Goal: Task Accomplishment & Management: Complete application form

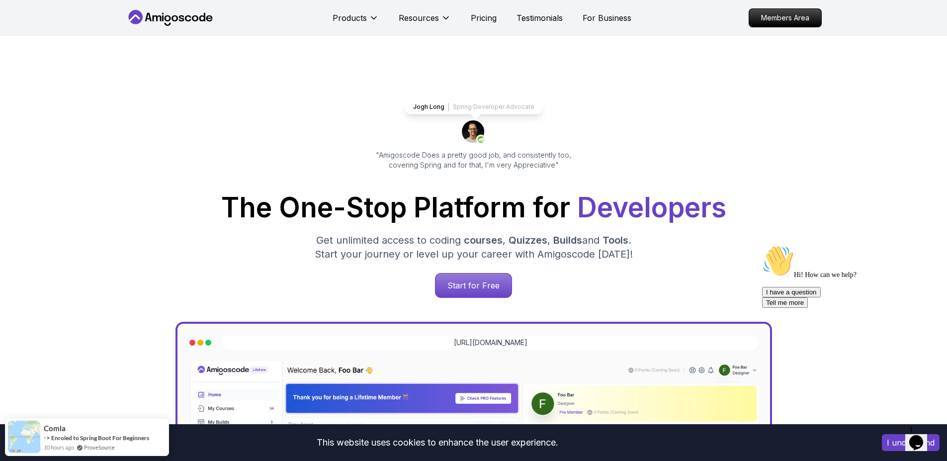
click at [924, 440] on icon "Opens Chat This icon Opens the chat window." at bounding box center [916, 443] width 16 height 16
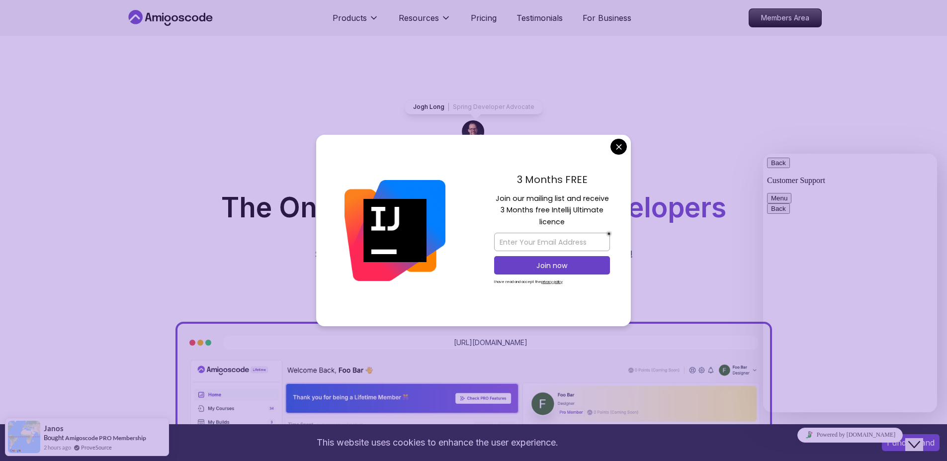
click at [850, 124] on div "Jogh Long Spring Developer Advocate "Amigoscode Does a pretty good job, and con…" at bounding box center [473, 406] width 947 height 741
click at [575, 241] on input "email" at bounding box center [552, 242] width 116 height 18
type input "bmaxtar@gmail.com"
click at [578, 267] on p "Join now" at bounding box center [552, 266] width 94 height 10
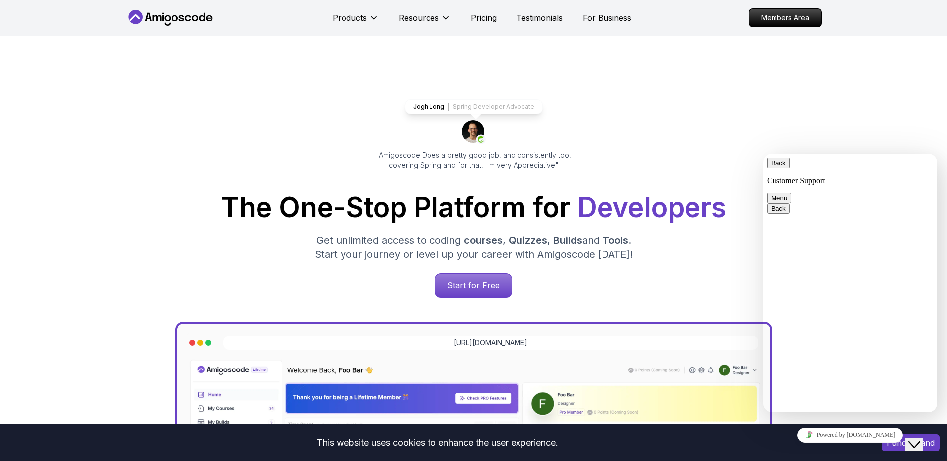
click at [783, 19] on p "Members Area" at bounding box center [785, 17] width 69 height 17
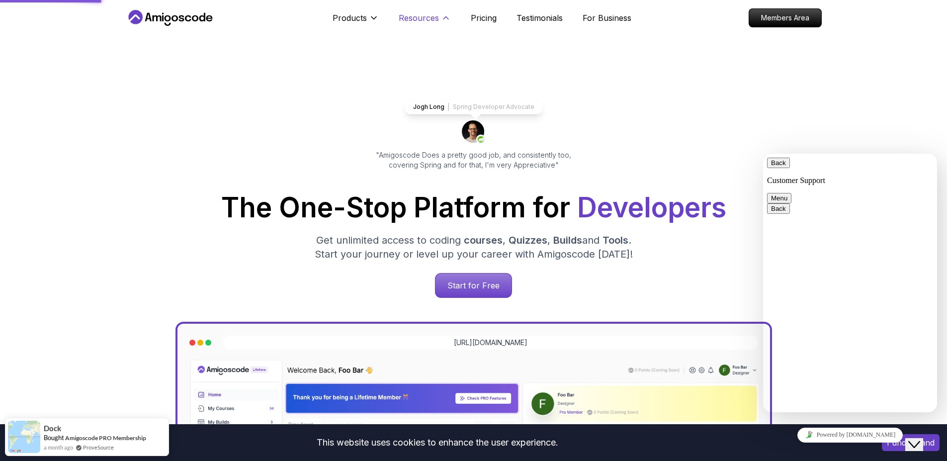
click at [436, 19] on p "Resources" at bounding box center [419, 18] width 40 height 12
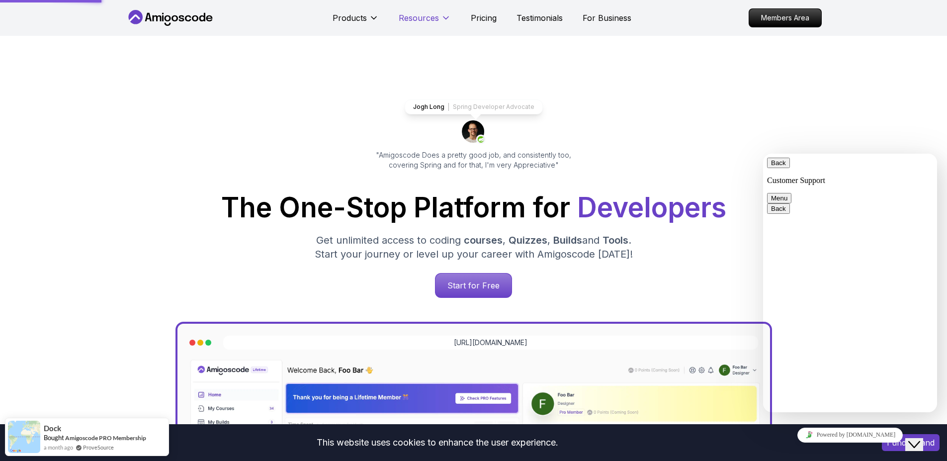
click at [436, 19] on p "Resources" at bounding box center [419, 18] width 40 height 12
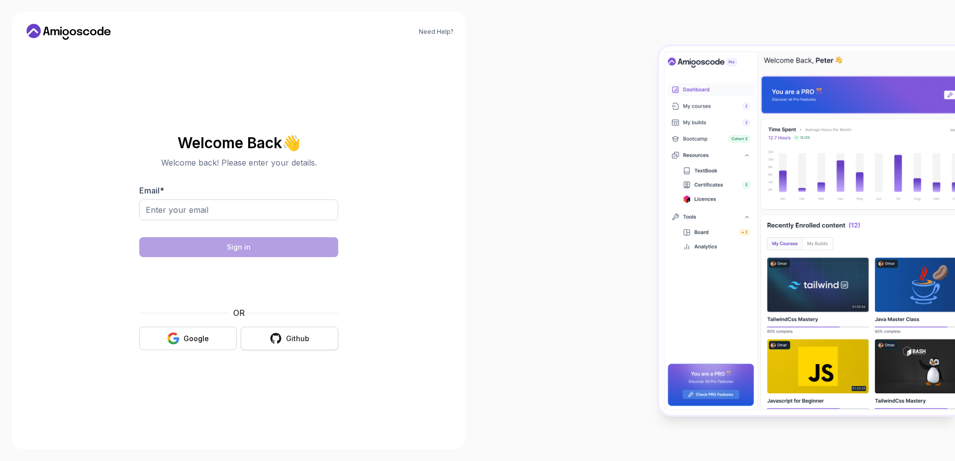
click at [265, 341] on button "Github" at bounding box center [289, 338] width 97 height 23
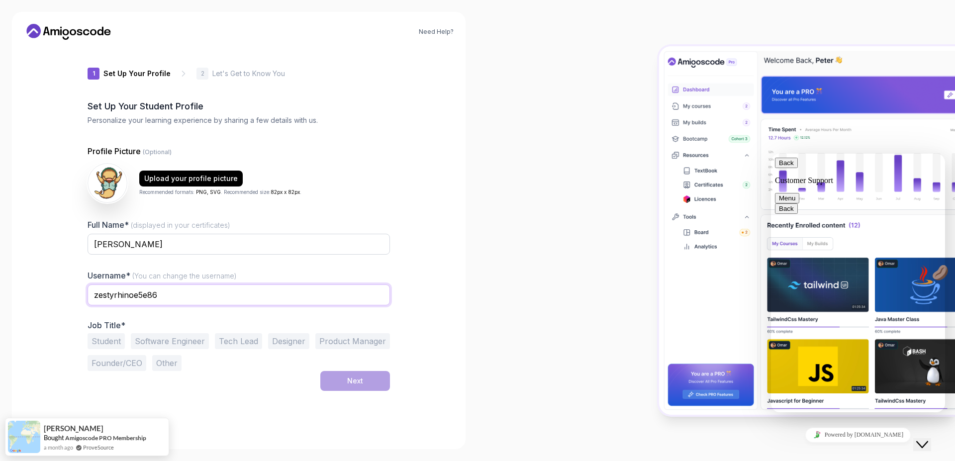
click at [241, 292] on input "zestyrhinoe5e86" at bounding box center [238, 294] width 302 height 21
type input "m"
type input "Maxtar_Ov"
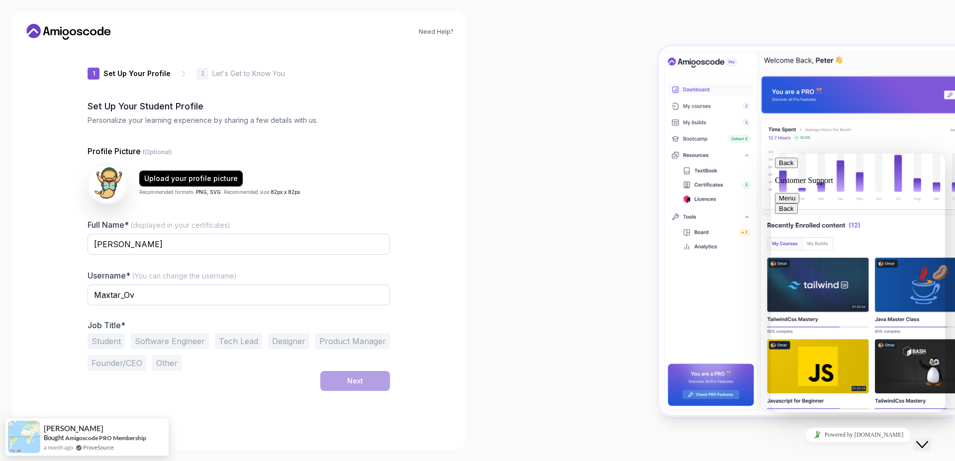
click at [106, 342] on button "Student" at bounding box center [105, 341] width 37 height 16
click at [188, 346] on button "Software Engineer" at bounding box center [170, 341] width 78 height 16
click at [110, 338] on button "Student" at bounding box center [105, 341] width 37 height 16
click at [175, 341] on button "Software Engineer" at bounding box center [170, 341] width 78 height 16
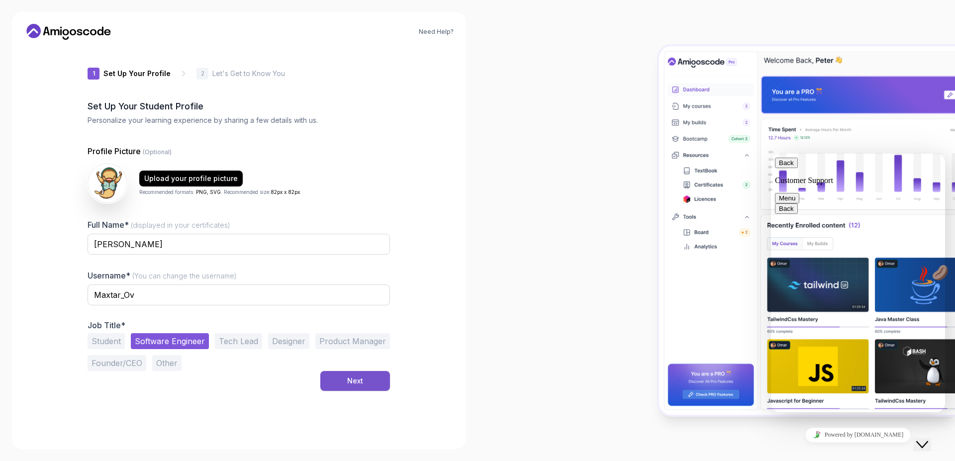
click at [339, 384] on button "Next" at bounding box center [355, 381] width 70 height 20
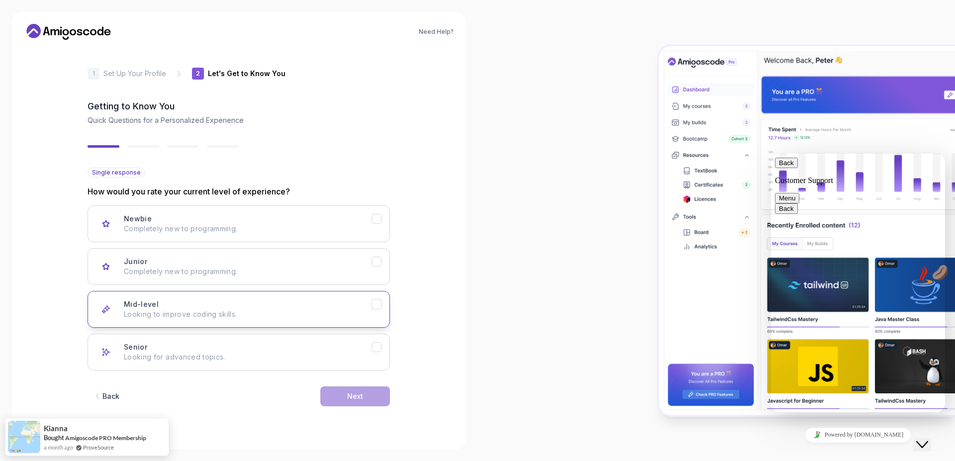
click at [290, 296] on button "Mid-level Looking to improve coding skills." at bounding box center [238, 309] width 302 height 37
click at [347, 392] on div "Next" at bounding box center [355, 396] width 16 height 10
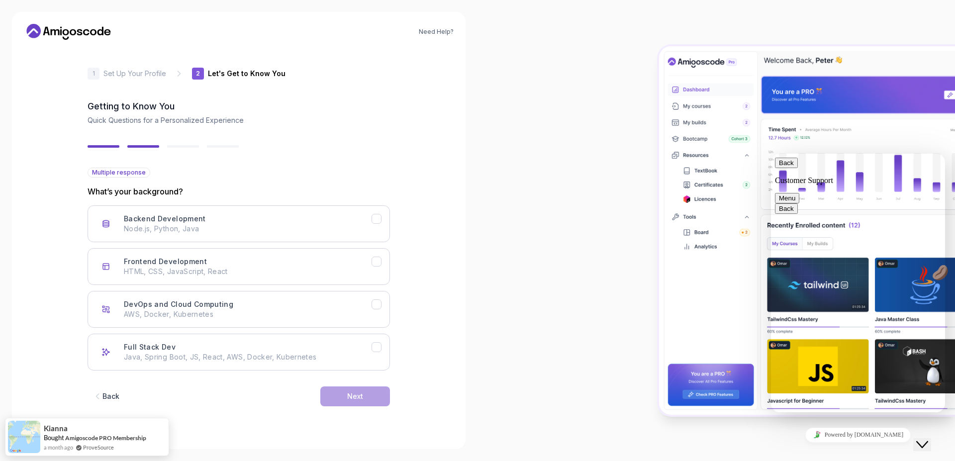
click at [928, 441] on icon "Close Chat This icon closes the chat window." at bounding box center [922, 444] width 12 height 12
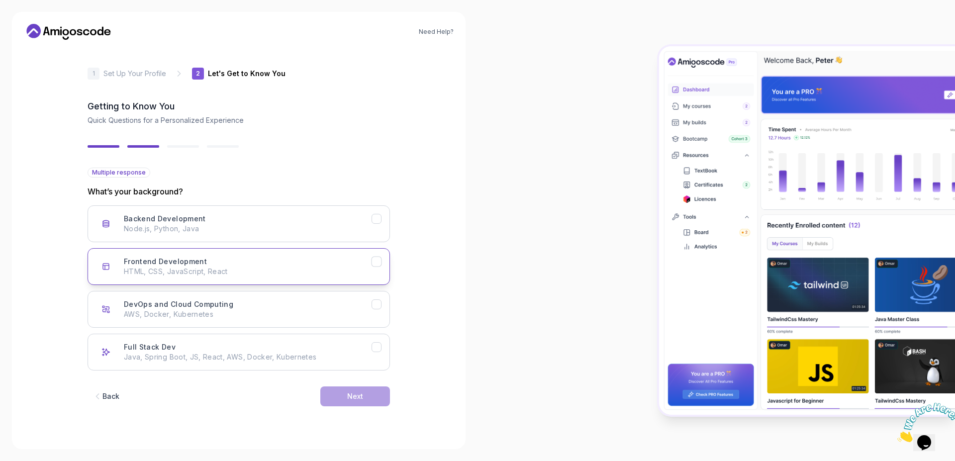
click at [214, 271] on p "HTML, CSS, JavaScript, React" at bounding box center [248, 271] width 248 height 10
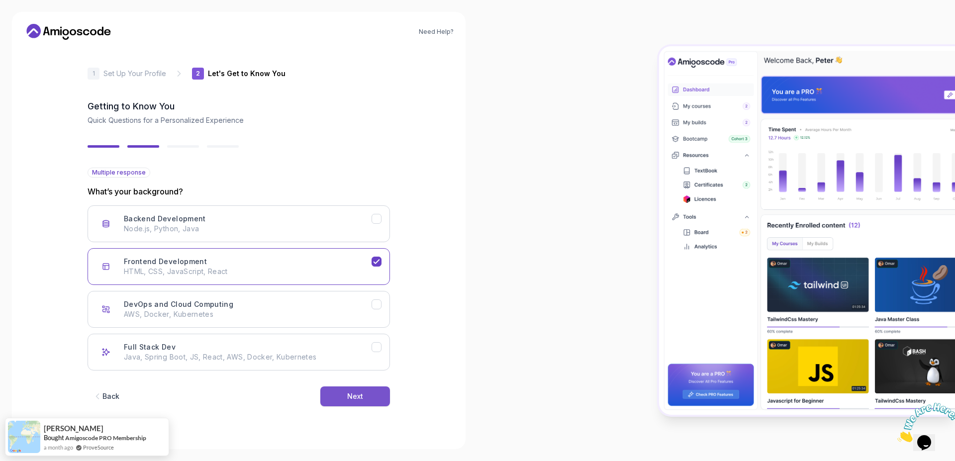
click at [357, 393] on div "Next" at bounding box center [355, 396] width 16 height 10
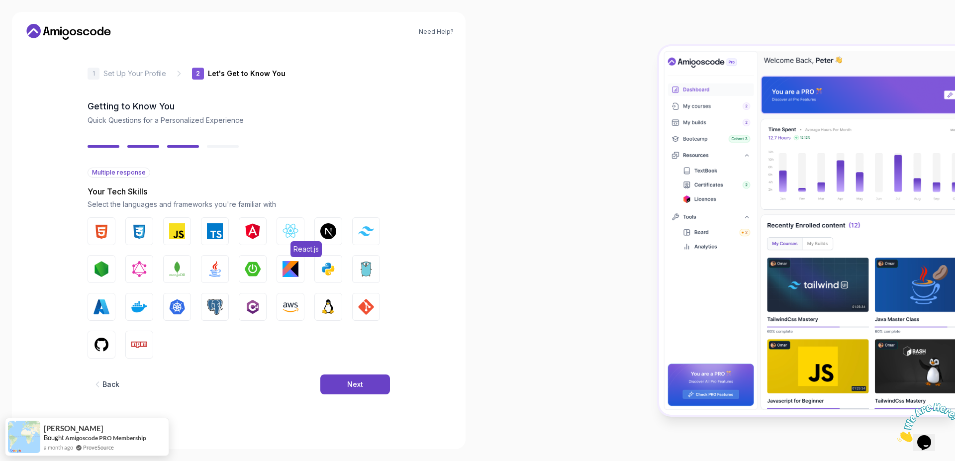
click at [285, 229] on img "button" at bounding box center [290, 231] width 16 height 16
click at [326, 266] on img "button" at bounding box center [328, 269] width 16 height 16
click at [179, 270] on img "button" at bounding box center [177, 269] width 16 height 16
click at [95, 273] on img "button" at bounding box center [101, 269] width 16 height 16
click at [181, 242] on span "JavaScript" at bounding box center [197, 249] width 41 height 16
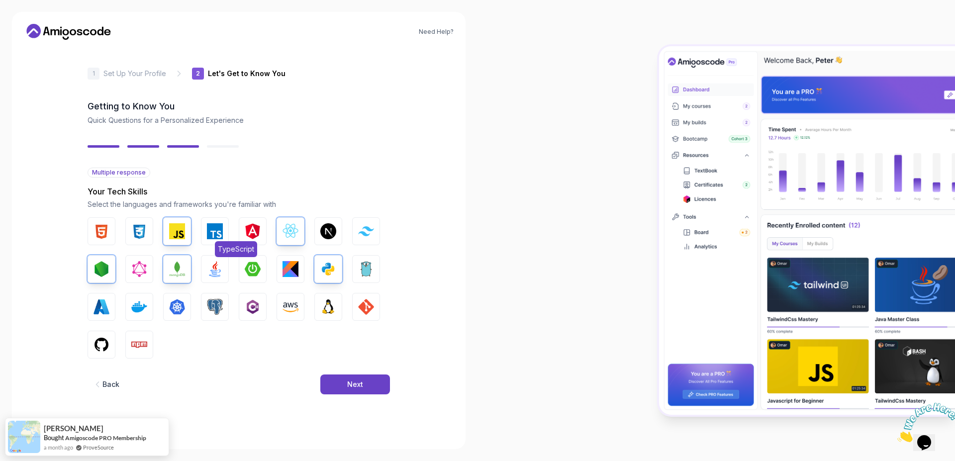
click at [211, 237] on img "button" at bounding box center [215, 231] width 16 height 16
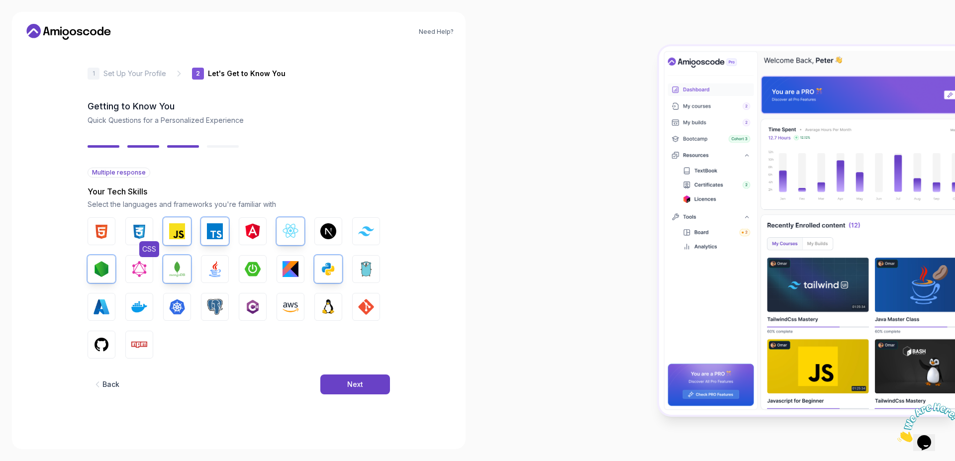
click at [143, 235] on img "button" at bounding box center [139, 231] width 16 height 16
drag, startPoint x: 99, startPoint y: 238, endPoint x: 105, endPoint y: 237, distance: 6.0
click at [100, 238] on img "button" at bounding box center [101, 231] width 16 height 16
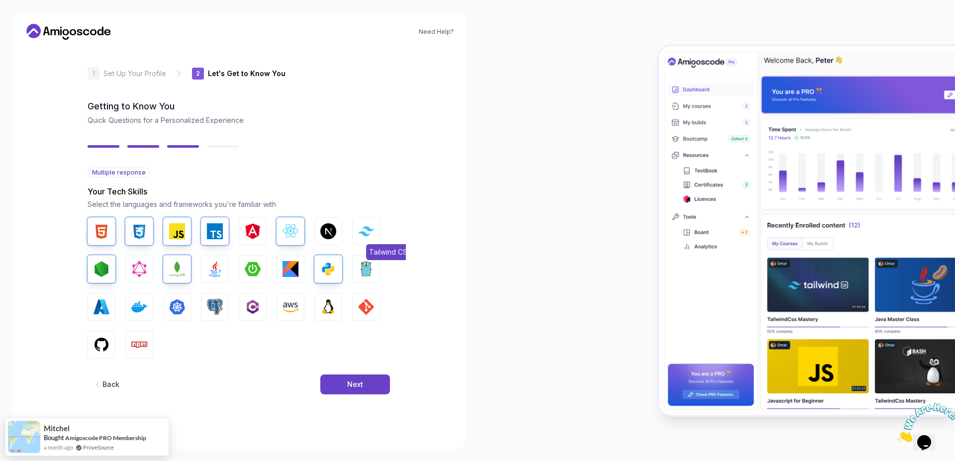
click at [365, 241] on button "Tailwind CSS" at bounding box center [366, 231] width 28 height 28
click at [363, 312] on img "button" at bounding box center [366, 307] width 16 height 16
click at [135, 343] on img "button" at bounding box center [139, 345] width 16 height 16
click at [101, 340] on img "button" at bounding box center [101, 345] width 16 height 16
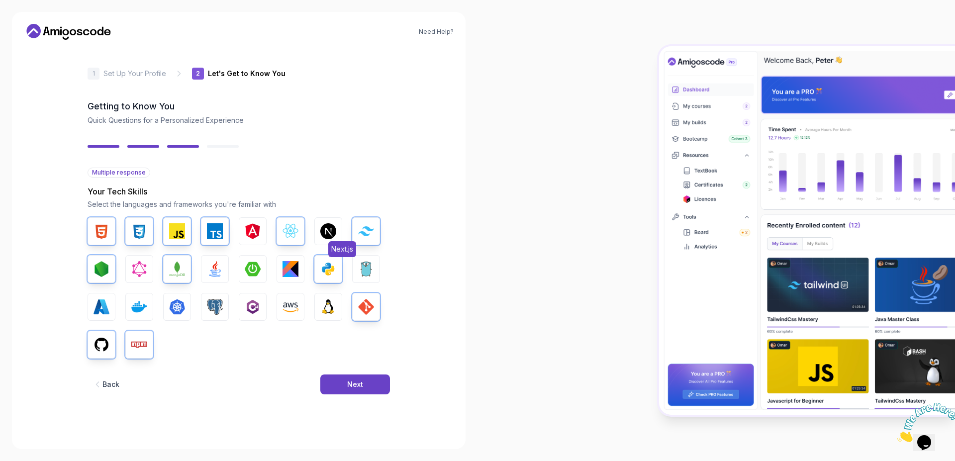
click at [335, 236] on img "button" at bounding box center [328, 231] width 16 height 16
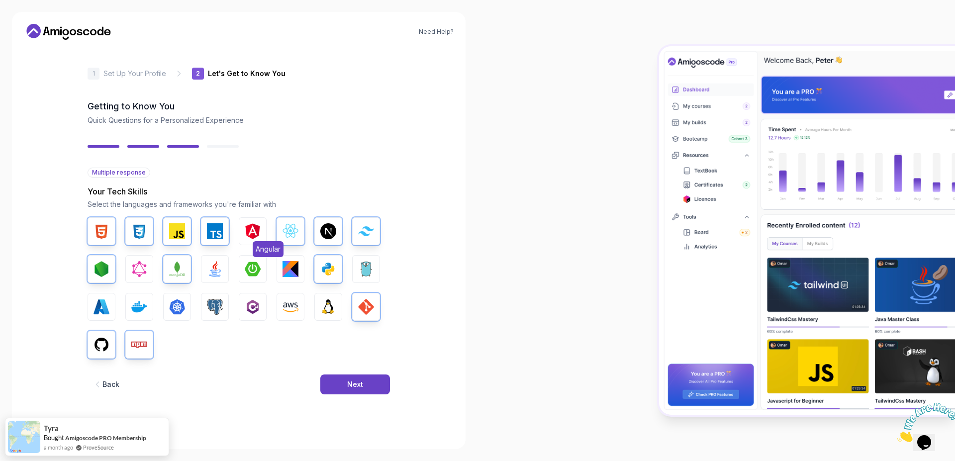
click at [254, 237] on img "button" at bounding box center [253, 231] width 16 height 16
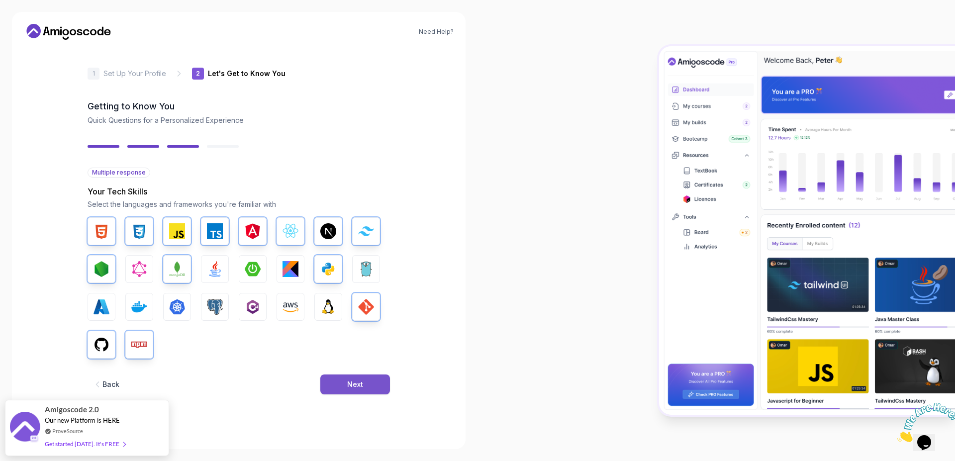
click at [358, 387] on div "Next" at bounding box center [355, 384] width 16 height 10
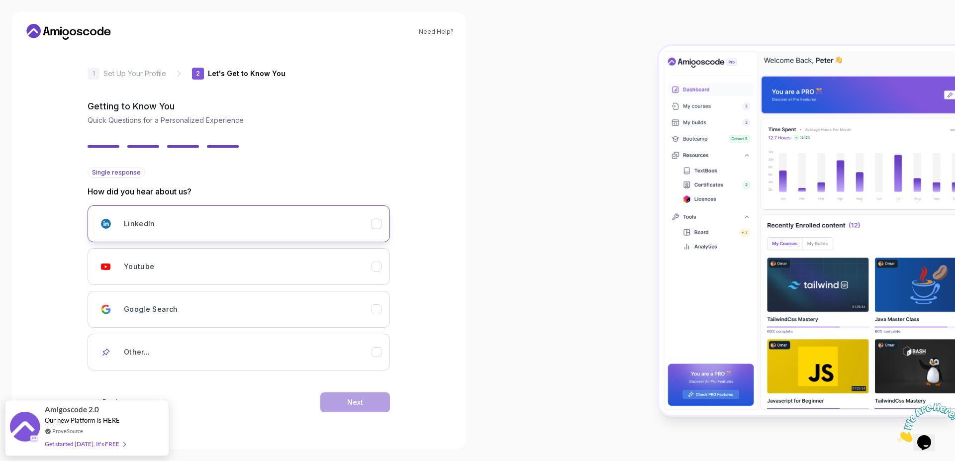
click at [380, 228] on icon "LinkedIn" at bounding box center [376, 223] width 9 height 9
click at [378, 266] on icon "Youtube" at bounding box center [376, 266] width 9 height 9
click at [377, 226] on icon "LinkedIn" at bounding box center [376, 223] width 9 height 9
click at [374, 271] on div "Youtube" at bounding box center [376, 267] width 10 height 10
click at [367, 411] on button "Next" at bounding box center [355, 402] width 70 height 20
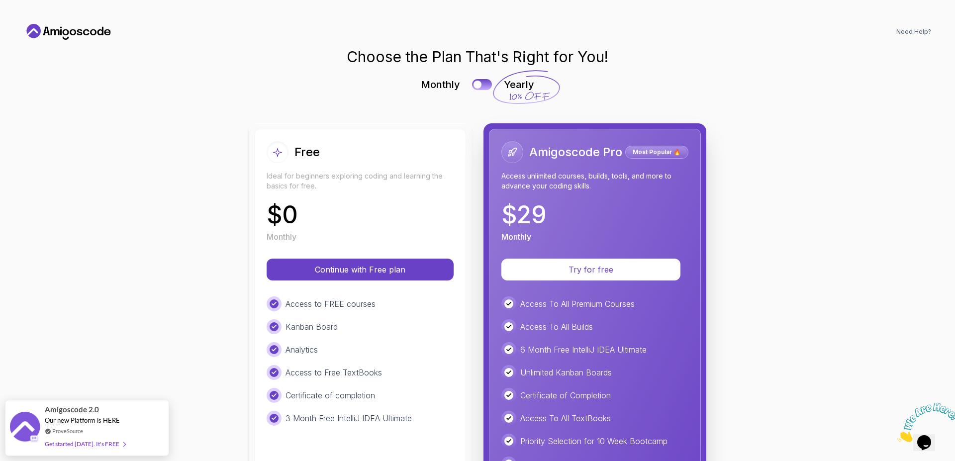
scroll to position [159, 0]
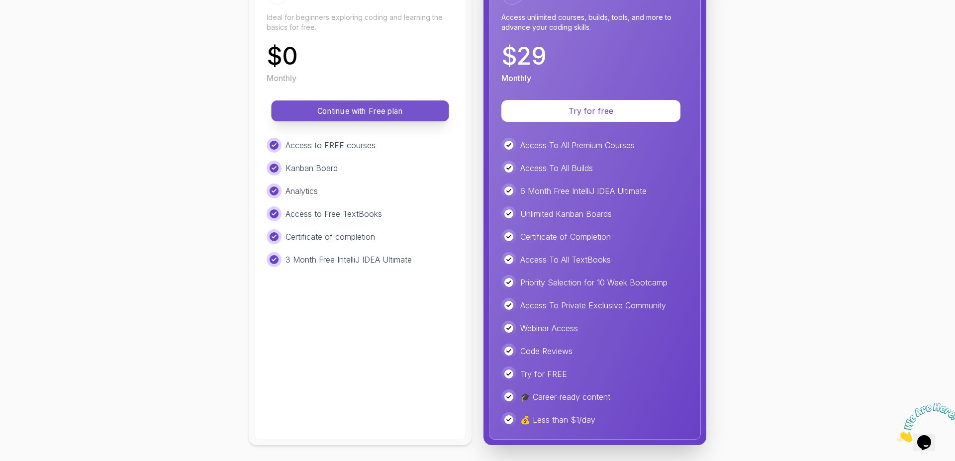
click at [396, 114] on p "Continue with Free plan" at bounding box center [359, 110] width 155 height 11
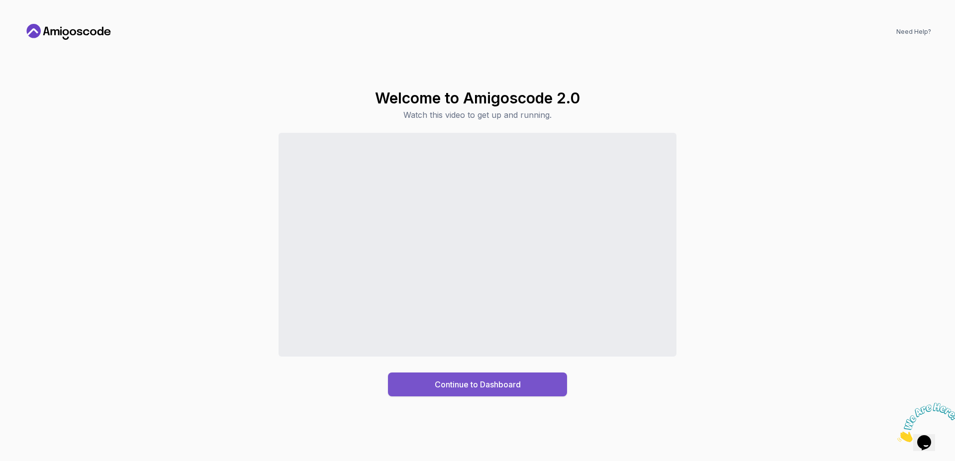
click at [420, 383] on button "Continue to Dashboard" at bounding box center [477, 384] width 179 height 24
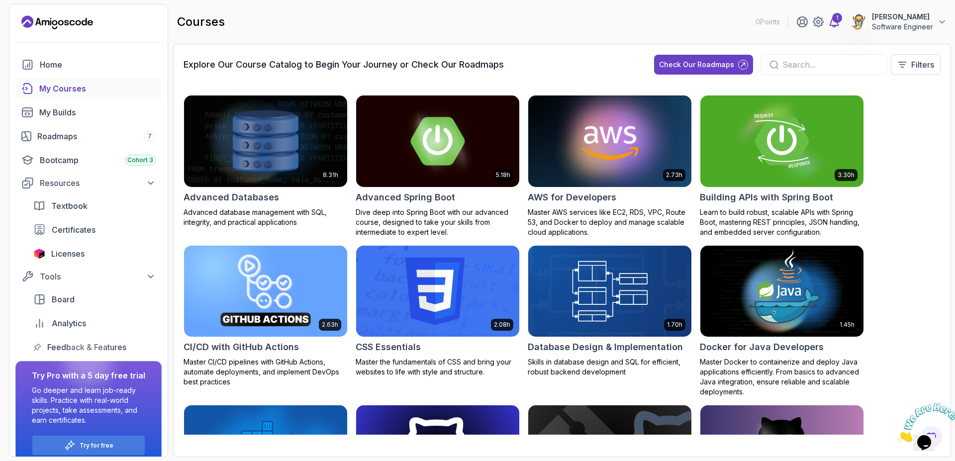
click at [836, 27] on icon at bounding box center [834, 22] width 12 height 12
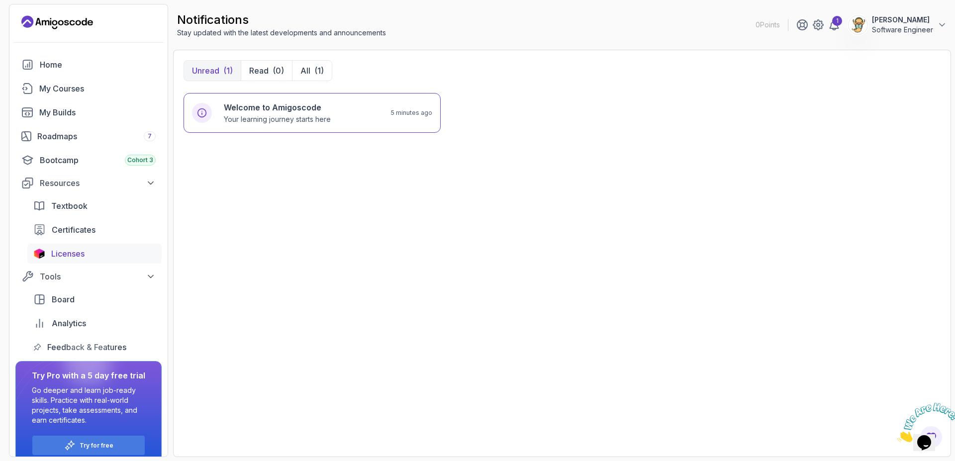
click at [76, 248] on span "Licenses" at bounding box center [67, 254] width 33 height 12
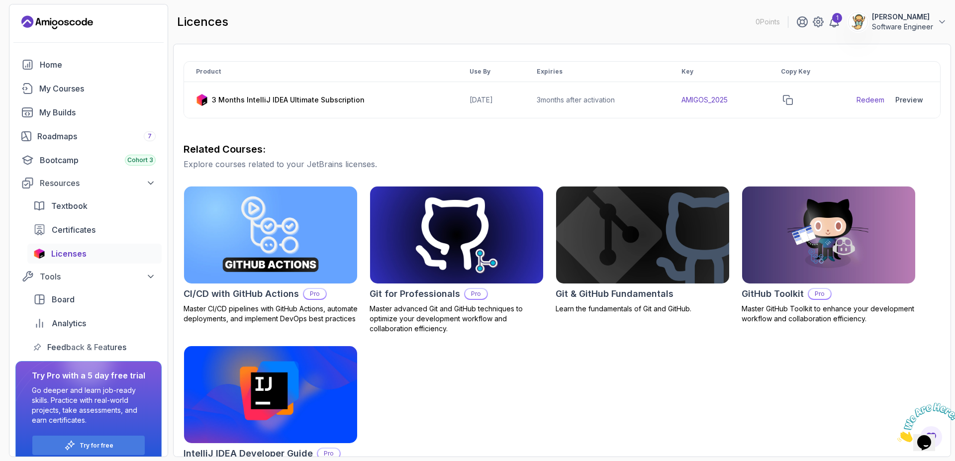
scroll to position [208, 0]
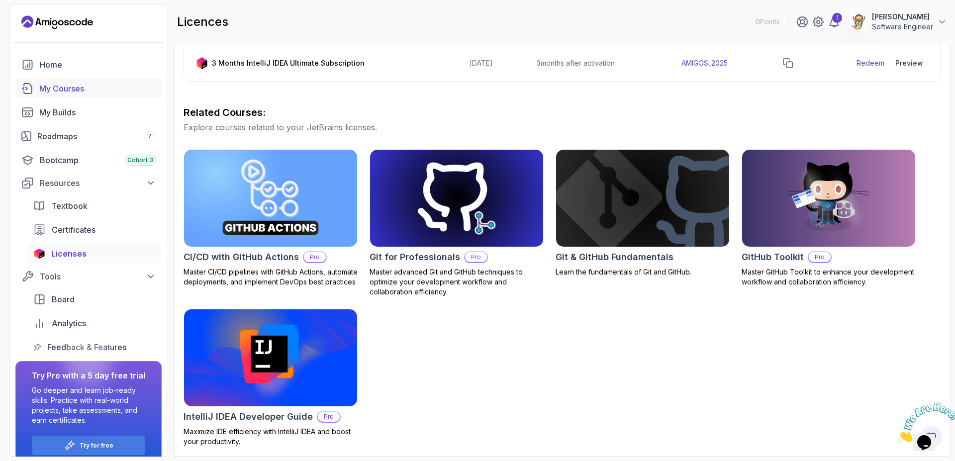
click at [59, 96] on link "My Courses" at bounding box center [88, 89] width 146 height 20
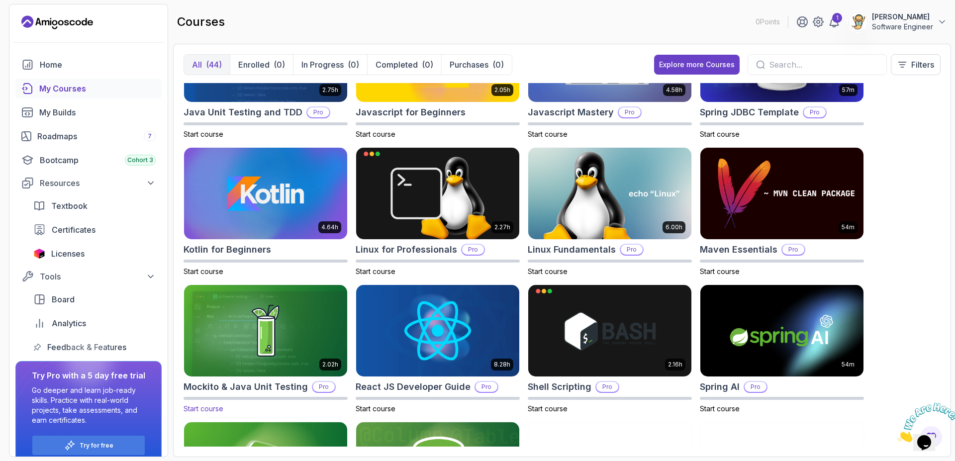
scroll to position [1148, 0]
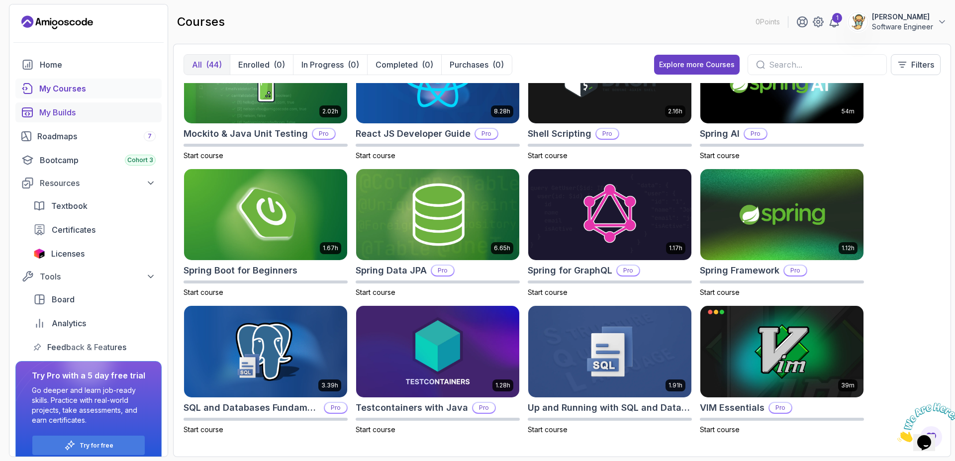
click at [48, 113] on div "My Builds" at bounding box center [97, 112] width 116 height 12
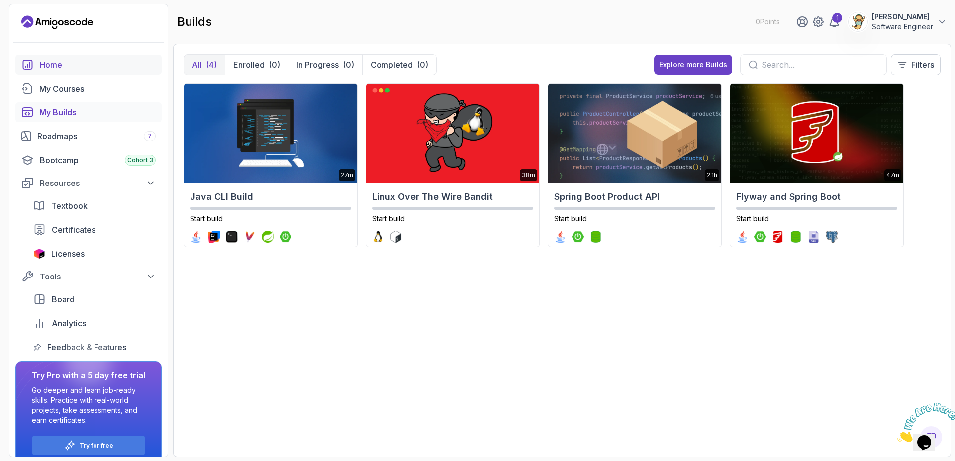
click at [55, 70] on div "Home" at bounding box center [98, 65] width 116 height 12
click at [836, 21] on div "1" at bounding box center [837, 18] width 10 height 10
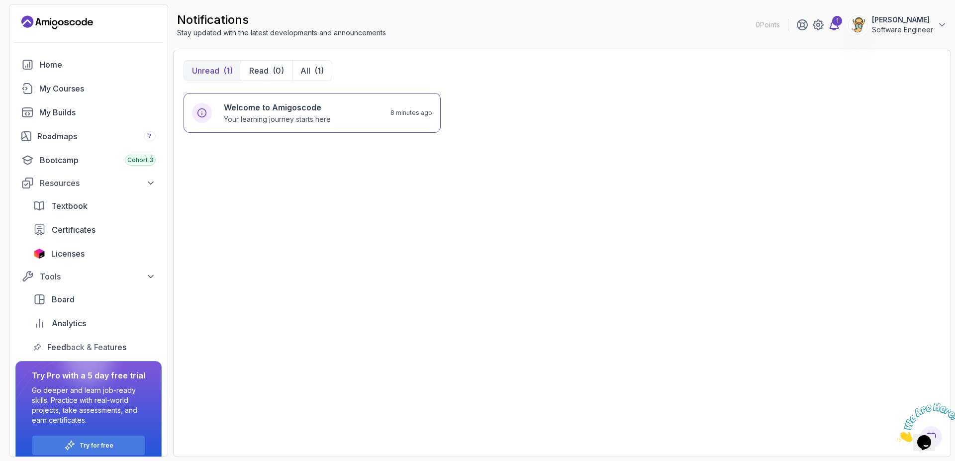
click at [836, 21] on div "1" at bounding box center [837, 21] width 10 height 10
click at [376, 130] on div "Welcome to Amigoscode Your learning journey starts here 8 minutes ago" at bounding box center [311, 113] width 257 height 40
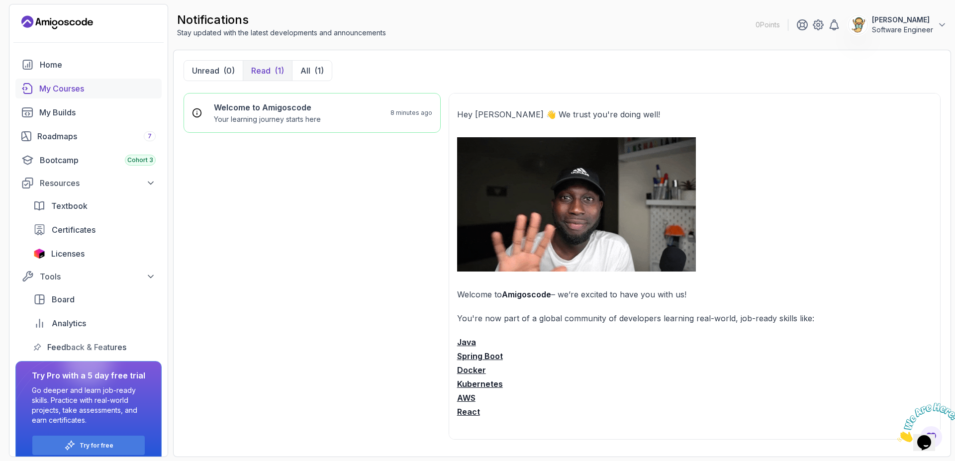
click at [55, 86] on div "My Courses" at bounding box center [97, 89] width 116 height 12
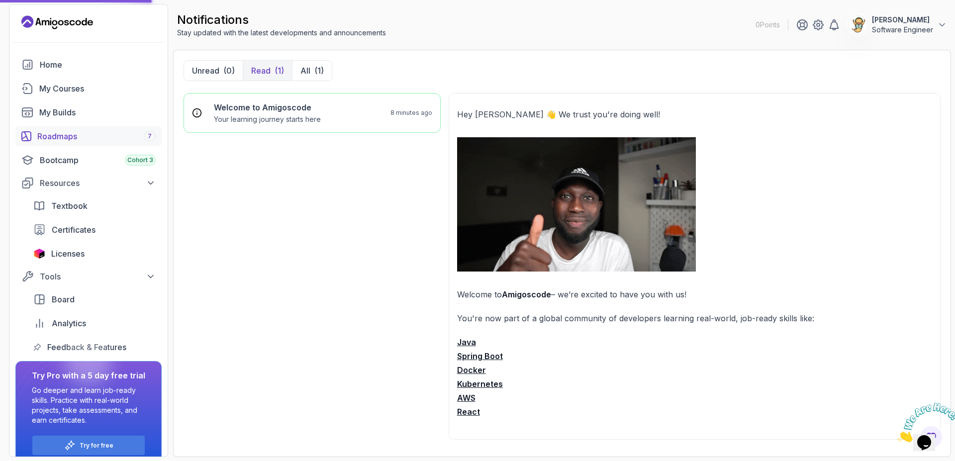
click at [97, 138] on div "Roadmaps 7" at bounding box center [96, 136] width 118 height 12
